Goal: Use online tool/utility: Utilize a website feature to perform a specific function

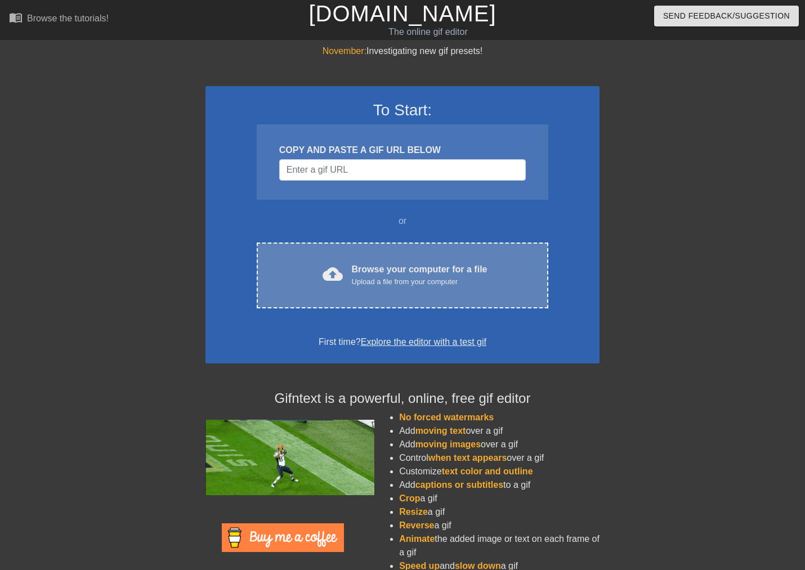
click at [392, 280] on div "Upload a file from your computer" at bounding box center [420, 281] width 136 height 11
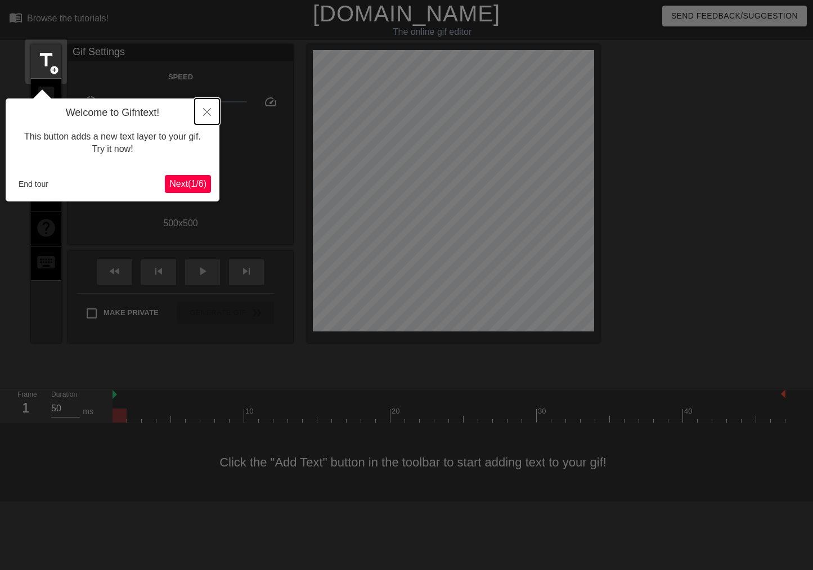
click at [207, 114] on icon "Close" at bounding box center [207, 112] width 8 height 8
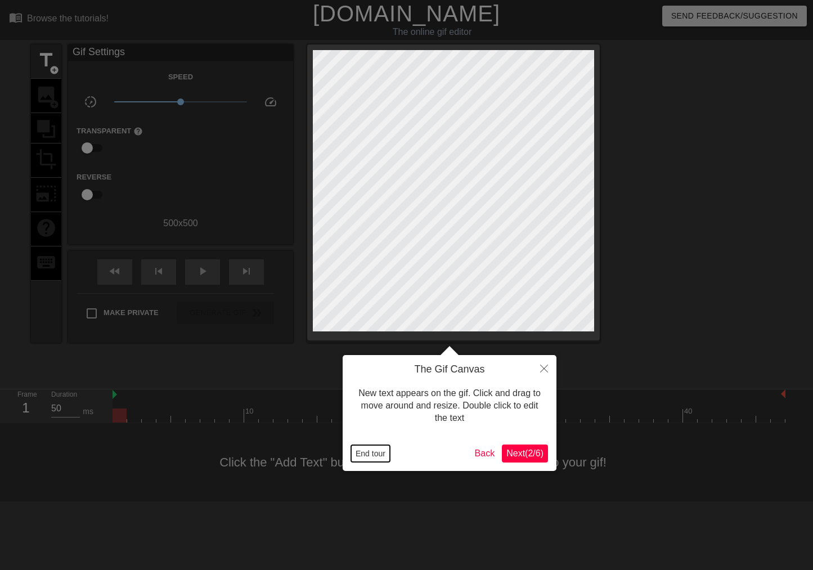
click at [355, 449] on button "End tour" at bounding box center [370, 453] width 39 height 17
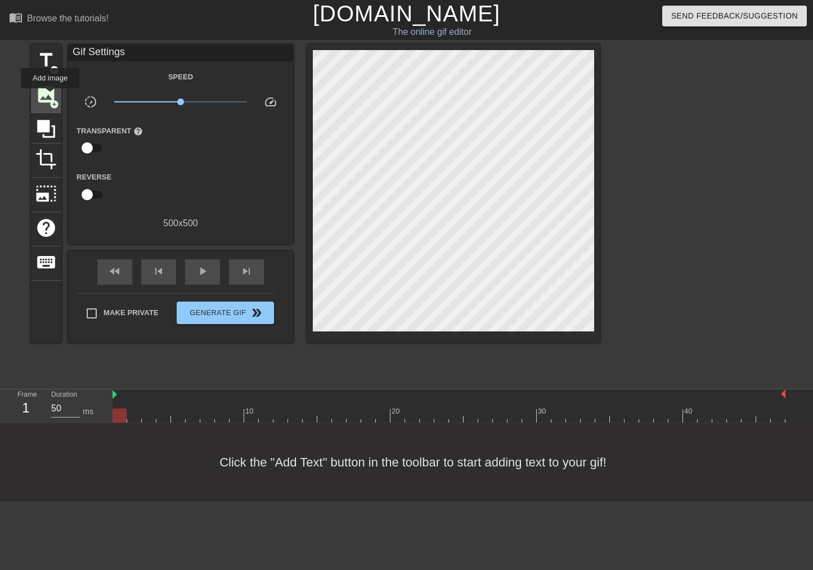
click at [50, 96] on span "image" at bounding box center [45, 94] width 21 height 21
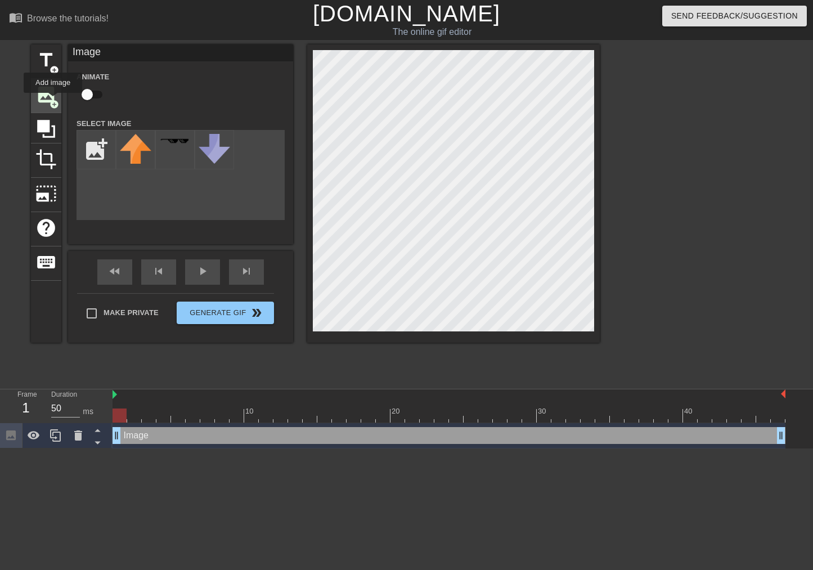
click at [53, 101] on span "add_circle" at bounding box center [55, 105] width 10 height 10
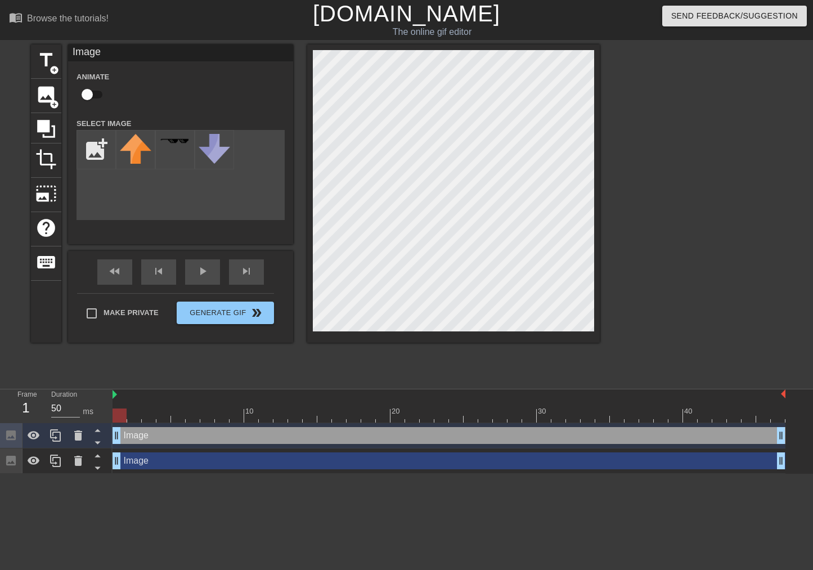
click at [227, 437] on div "Image drag_handle drag_handle" at bounding box center [449, 435] width 673 height 17
click at [75, 431] on icon at bounding box center [78, 436] width 14 height 14
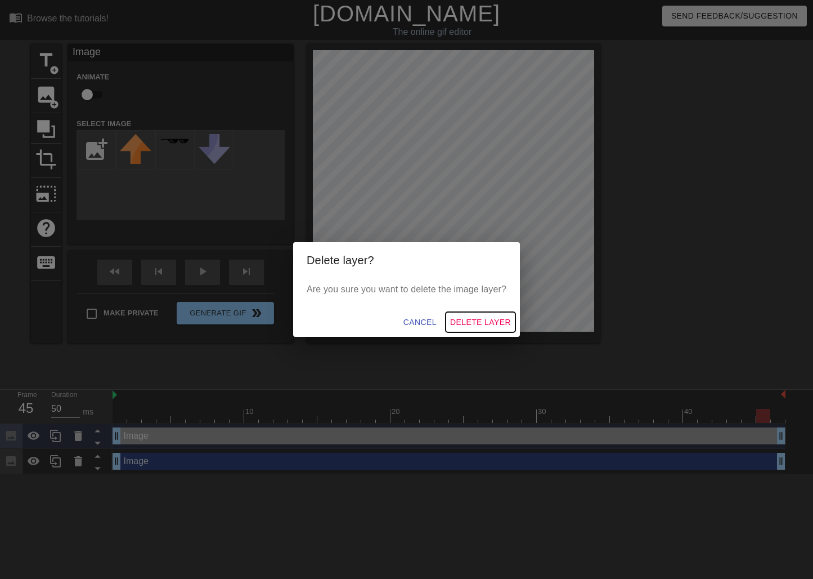
click at [476, 321] on span "Delete Layer" at bounding box center [480, 322] width 61 height 14
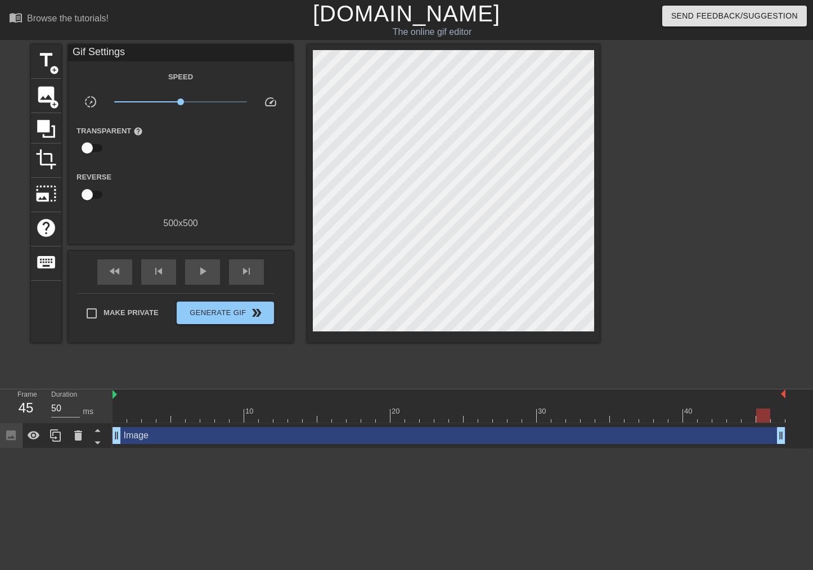
click at [189, 434] on div "Image drag_handle drag_handle" at bounding box center [449, 435] width 673 height 17
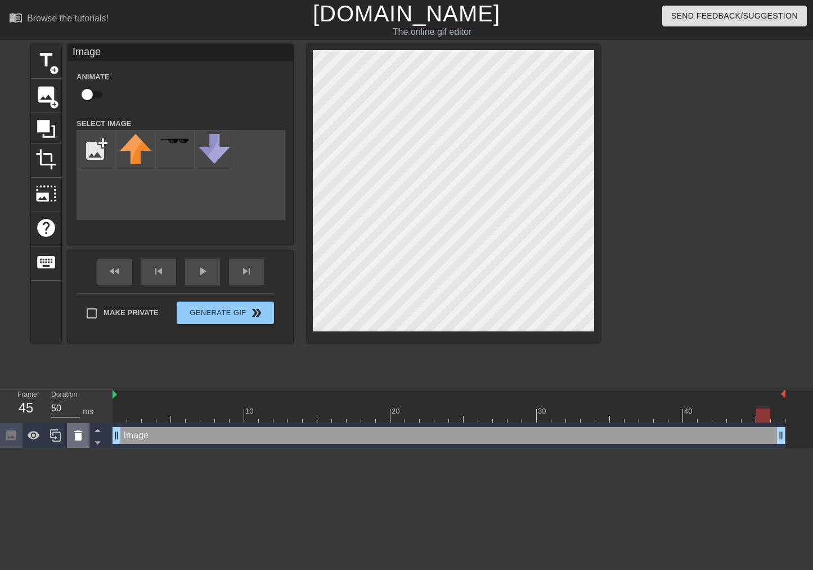
click at [78, 436] on icon at bounding box center [78, 436] width 8 height 10
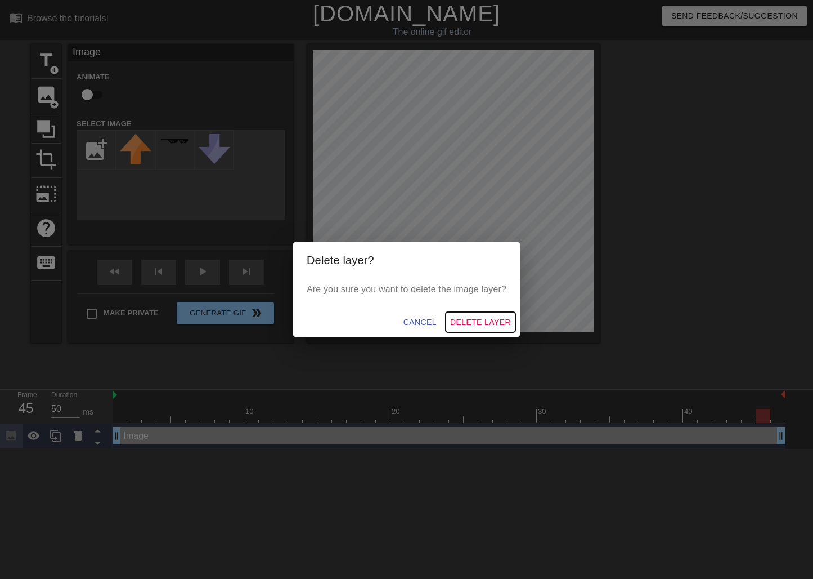
click at [468, 319] on span "Delete Layer" at bounding box center [480, 322] width 61 height 14
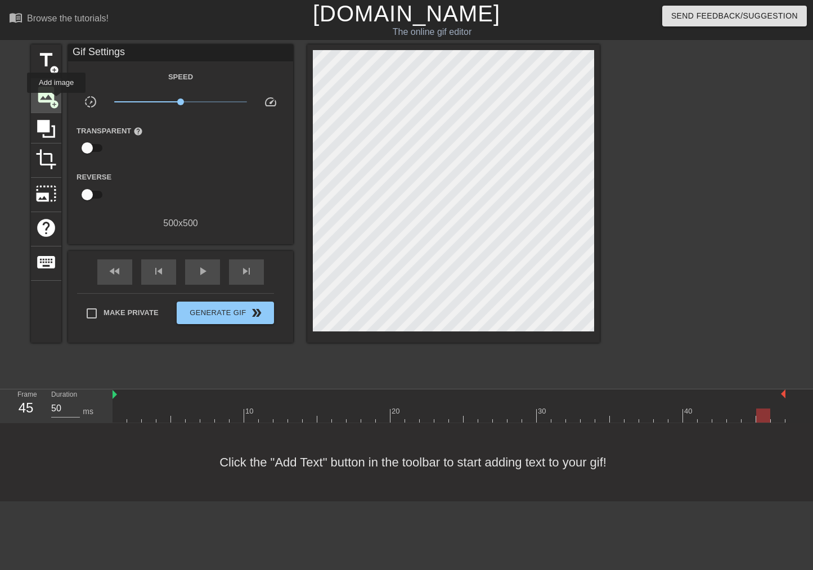
click at [56, 101] on span "add_circle" at bounding box center [55, 105] width 10 height 10
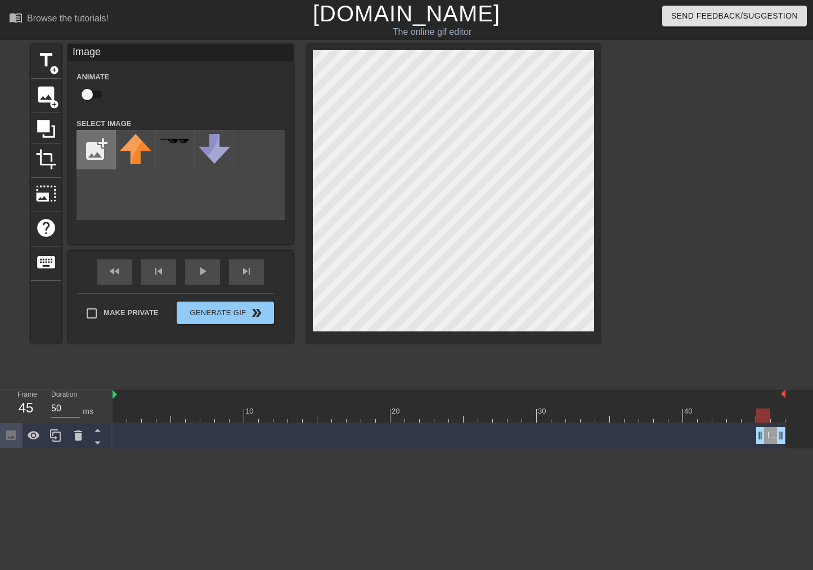
click at [102, 143] on input "file" at bounding box center [96, 150] width 38 height 38
click at [140, 147] on img at bounding box center [136, 157] width 32 height 46
click at [140, 150] on img at bounding box center [136, 157] width 32 height 46
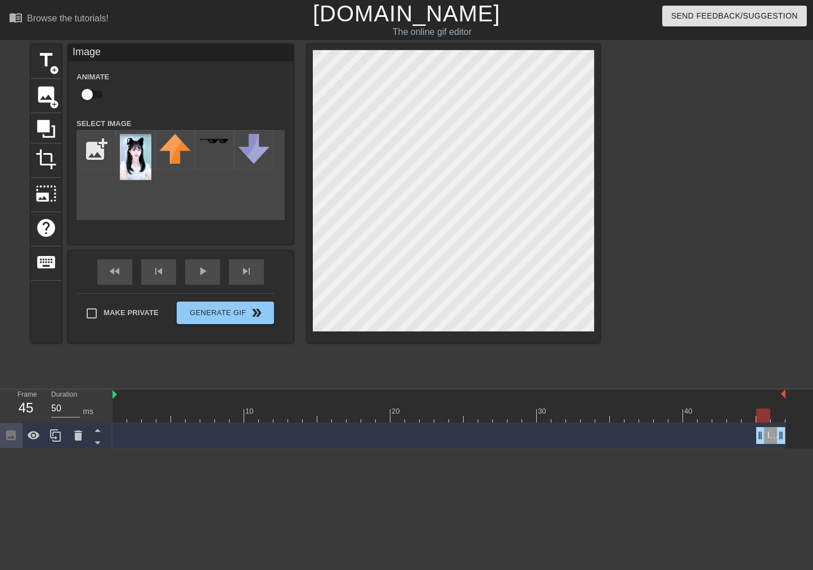
drag, startPoint x: 140, startPoint y: 150, endPoint x: 100, endPoint y: 189, distance: 55.3
click at [95, 191] on div "add_photo_alternate" at bounding box center [181, 175] width 208 height 90
click at [96, 152] on input "file" at bounding box center [96, 150] width 38 height 38
type input "C:\fakepath\KakaoTalk_20251006_122635119_01.png"
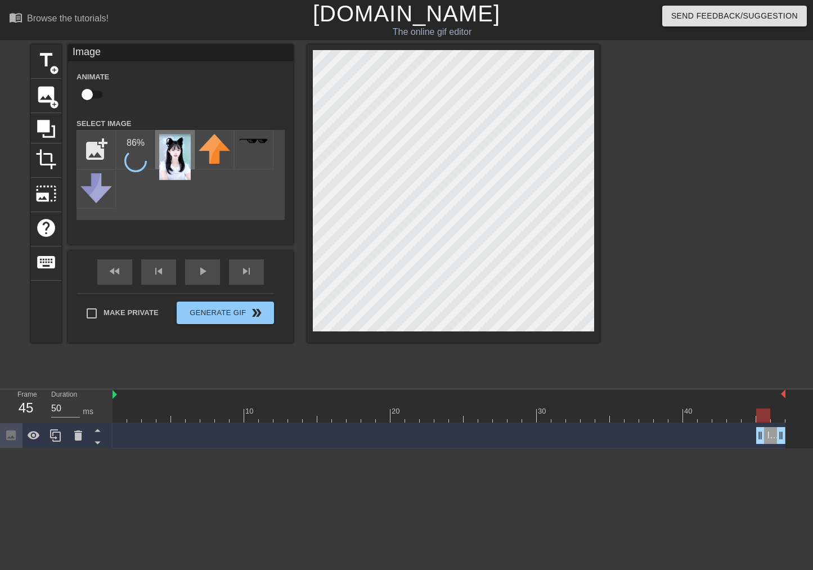
click at [178, 154] on img at bounding box center [175, 157] width 32 height 46
click at [176, 157] on img at bounding box center [175, 157] width 32 height 46
click at [78, 436] on icon at bounding box center [78, 436] width 8 height 10
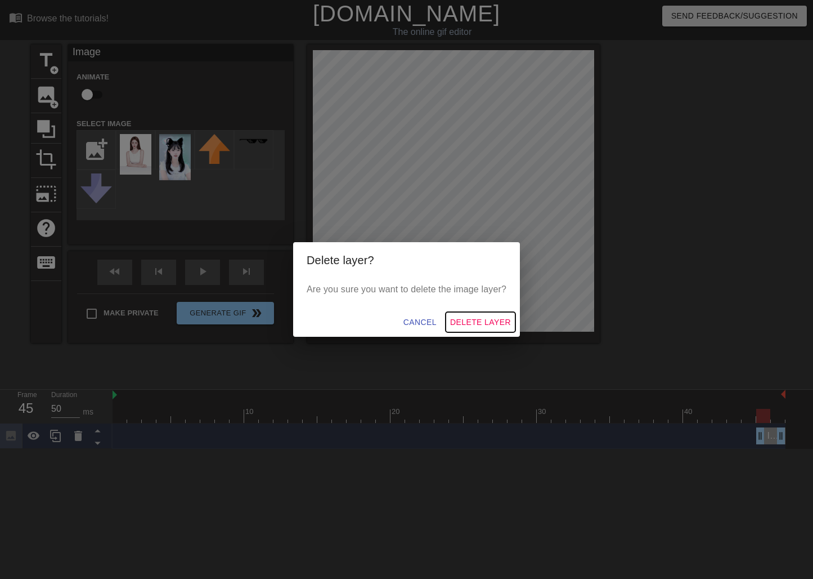
click at [467, 317] on span "Delete Layer" at bounding box center [480, 322] width 61 height 14
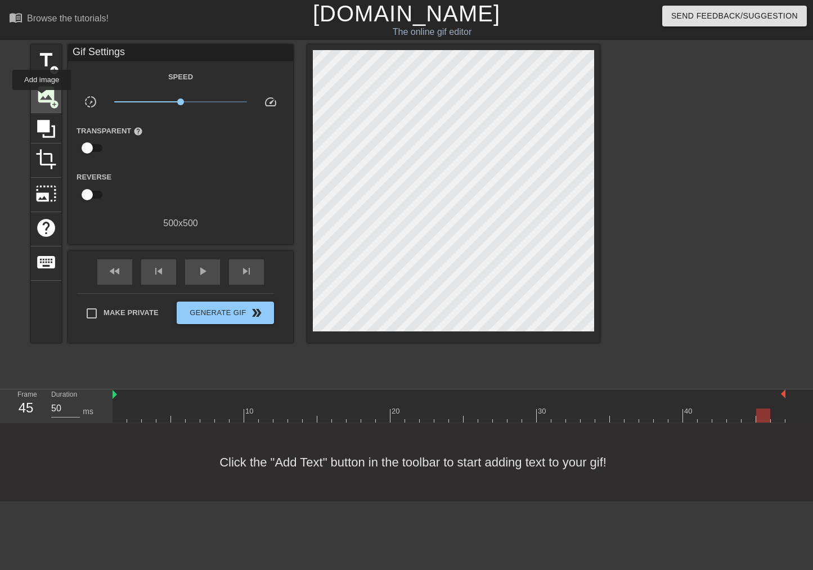
click at [42, 98] on span "image" at bounding box center [45, 94] width 21 height 21
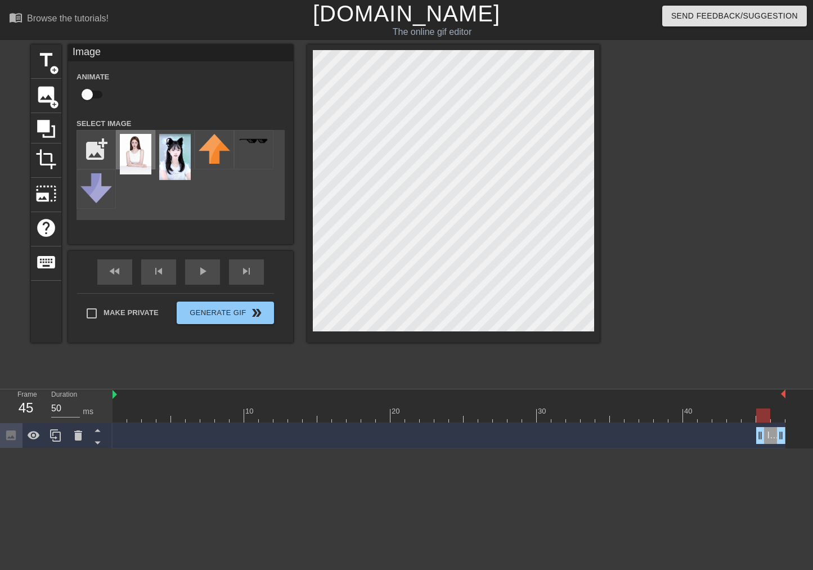
click at [140, 156] on img at bounding box center [136, 154] width 32 height 41
click at [585, 358] on div "title add_circle image add_circle crop photo_size_select_large help keyboard Im…" at bounding box center [315, 213] width 569 height 338
